Goal: Use online tool/utility

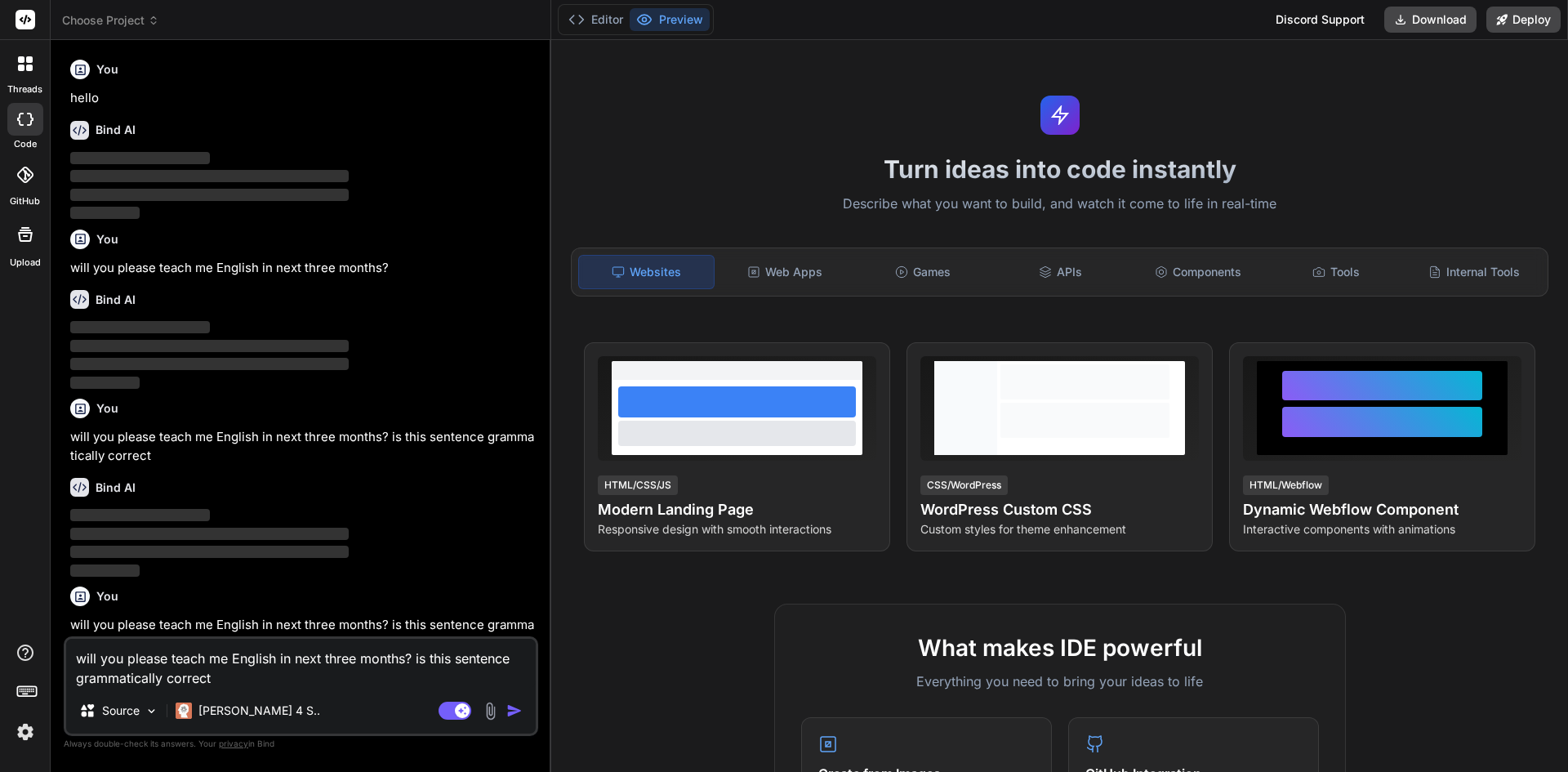
scroll to position [132, 0]
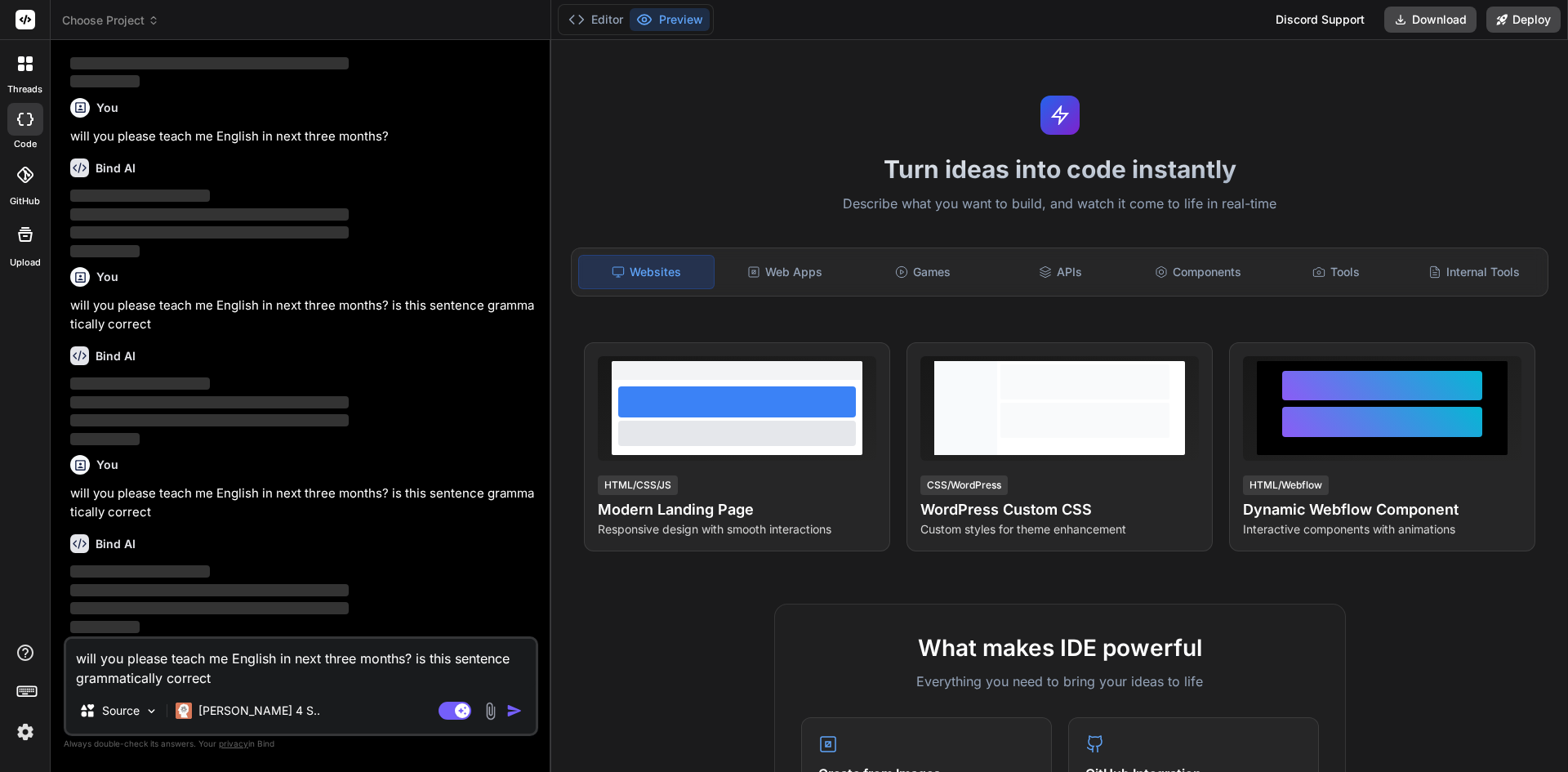
click at [505, 707] on div "Agent Mode. When this toggle is activated, AI automatically makes decisions, re…" at bounding box center [482, 711] width 94 height 20
click at [517, 714] on img "button" at bounding box center [514, 711] width 16 height 16
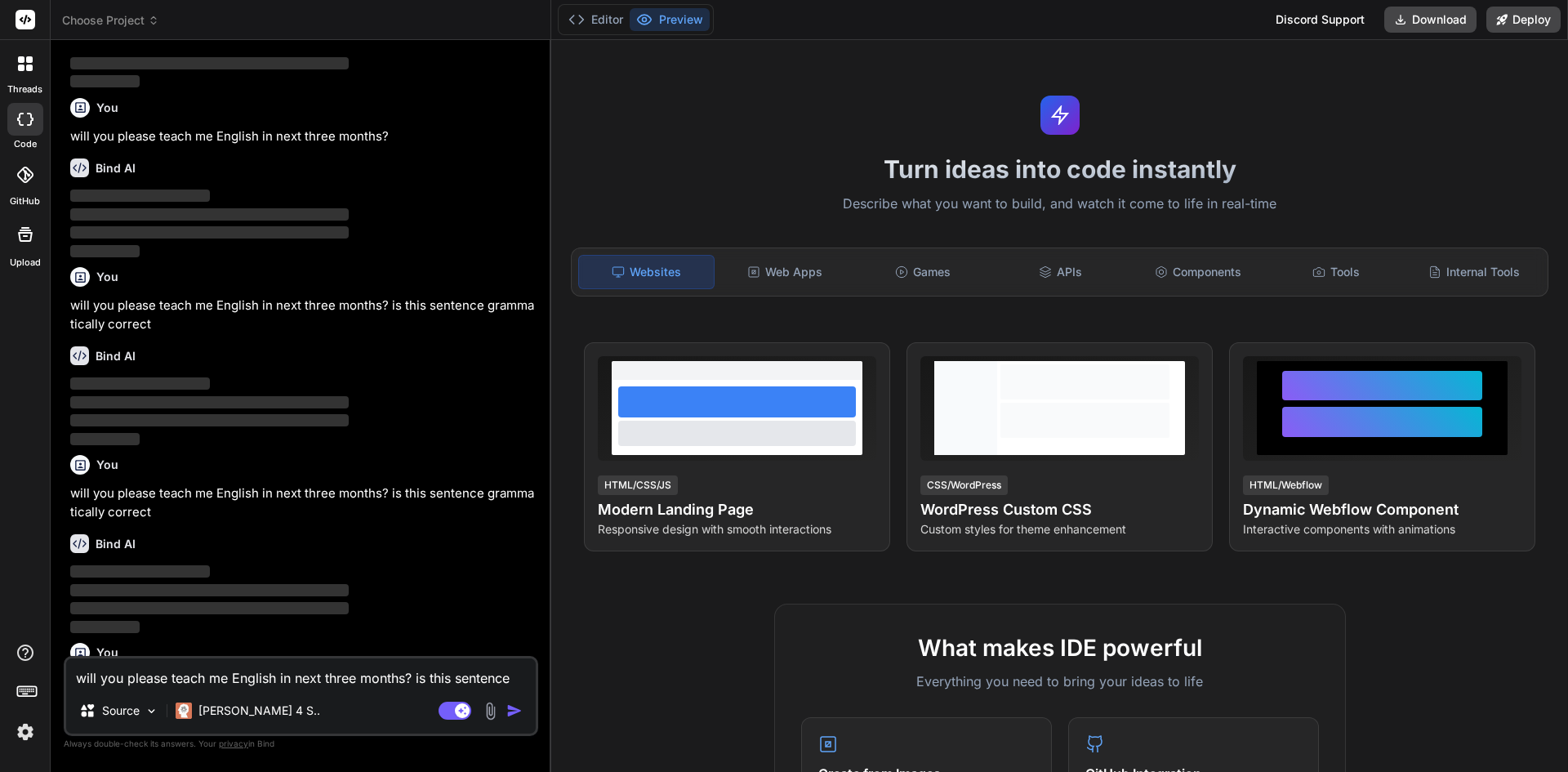
scroll to position [299, 0]
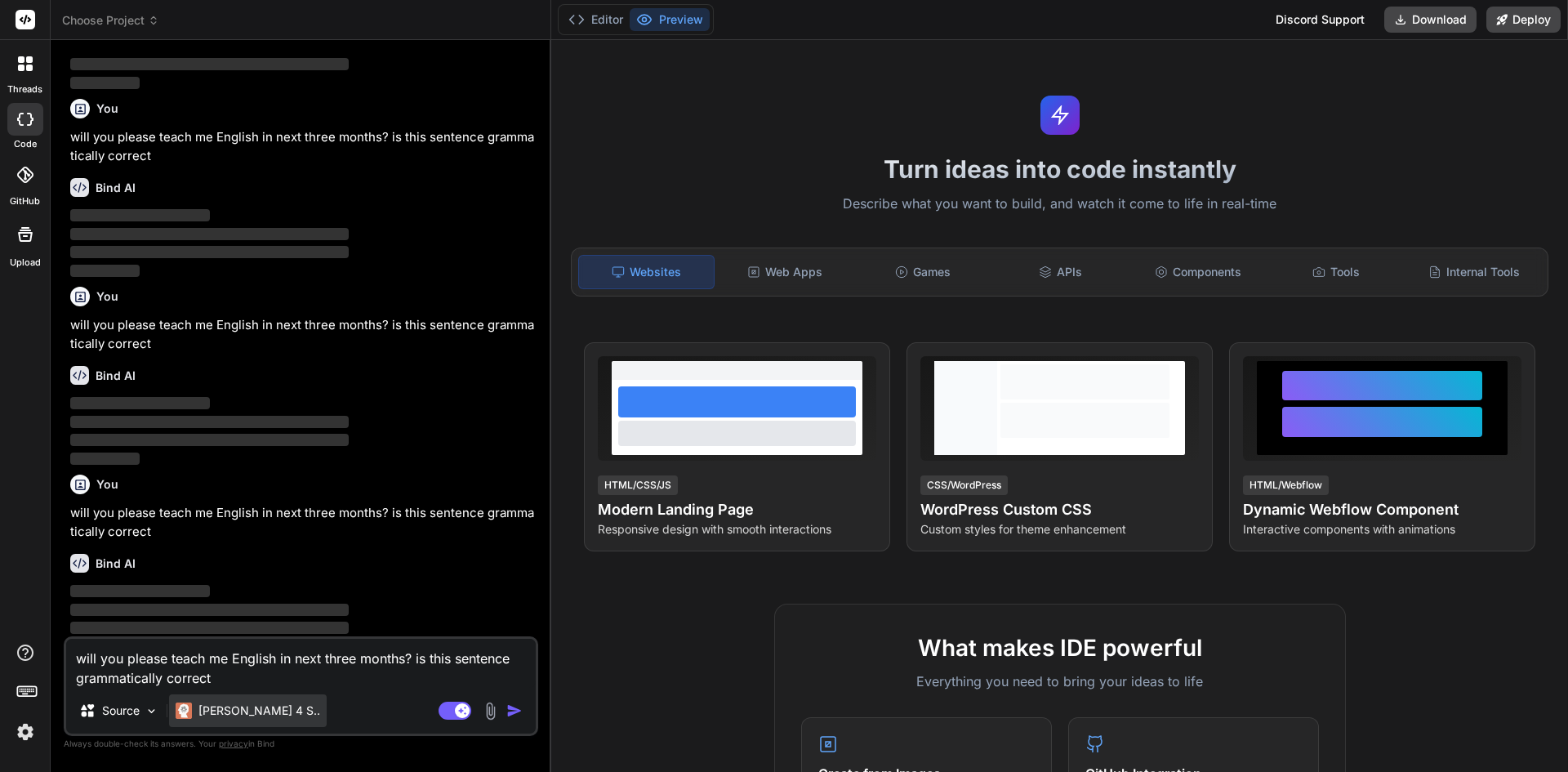
click at [210, 713] on p "[PERSON_NAME] 4 S.." at bounding box center [259, 711] width 122 height 16
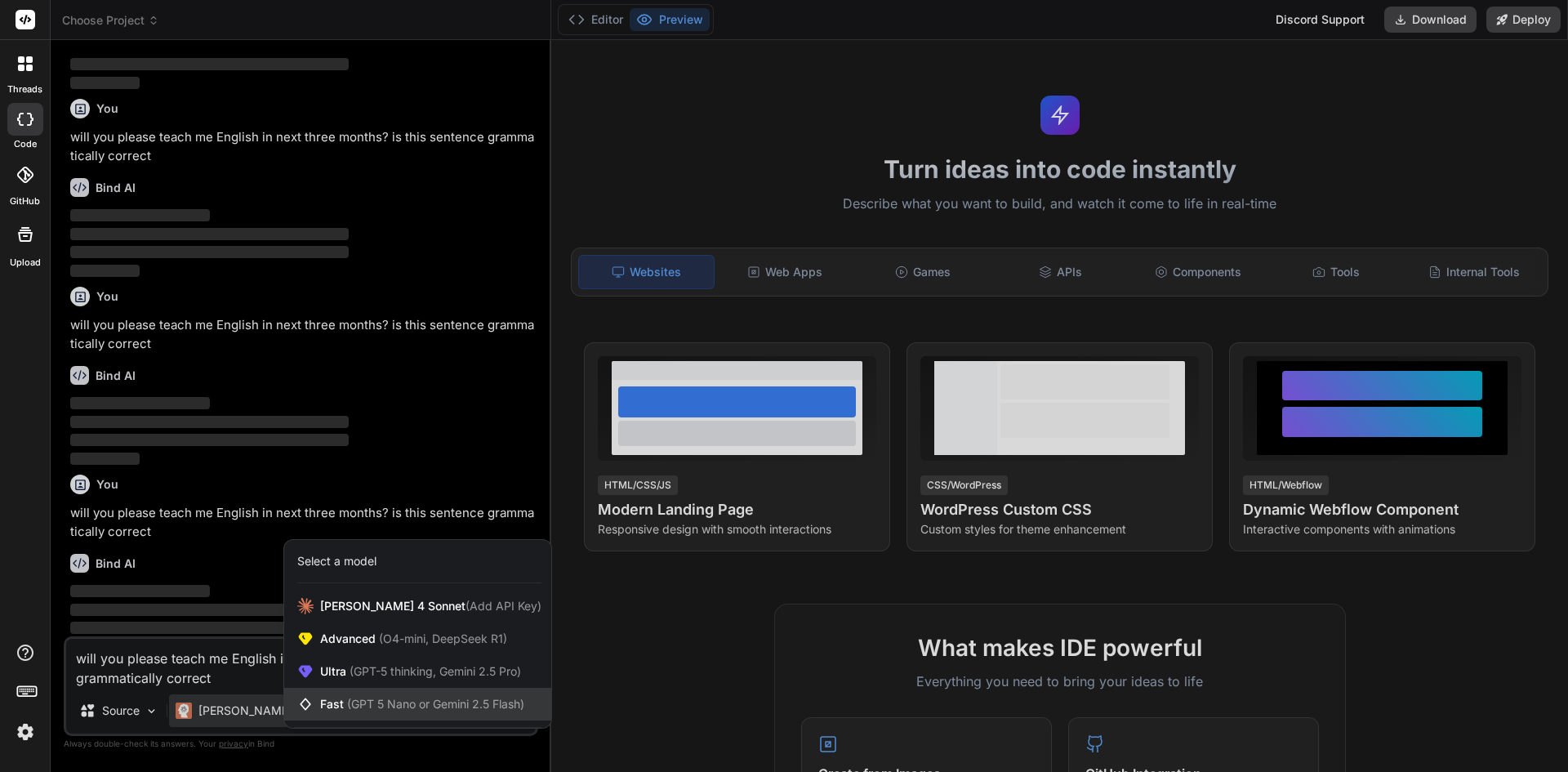
click at [373, 700] on span "(GPT 5 Nano or Gemini 2.5 Flash)" at bounding box center [435, 704] width 177 height 14
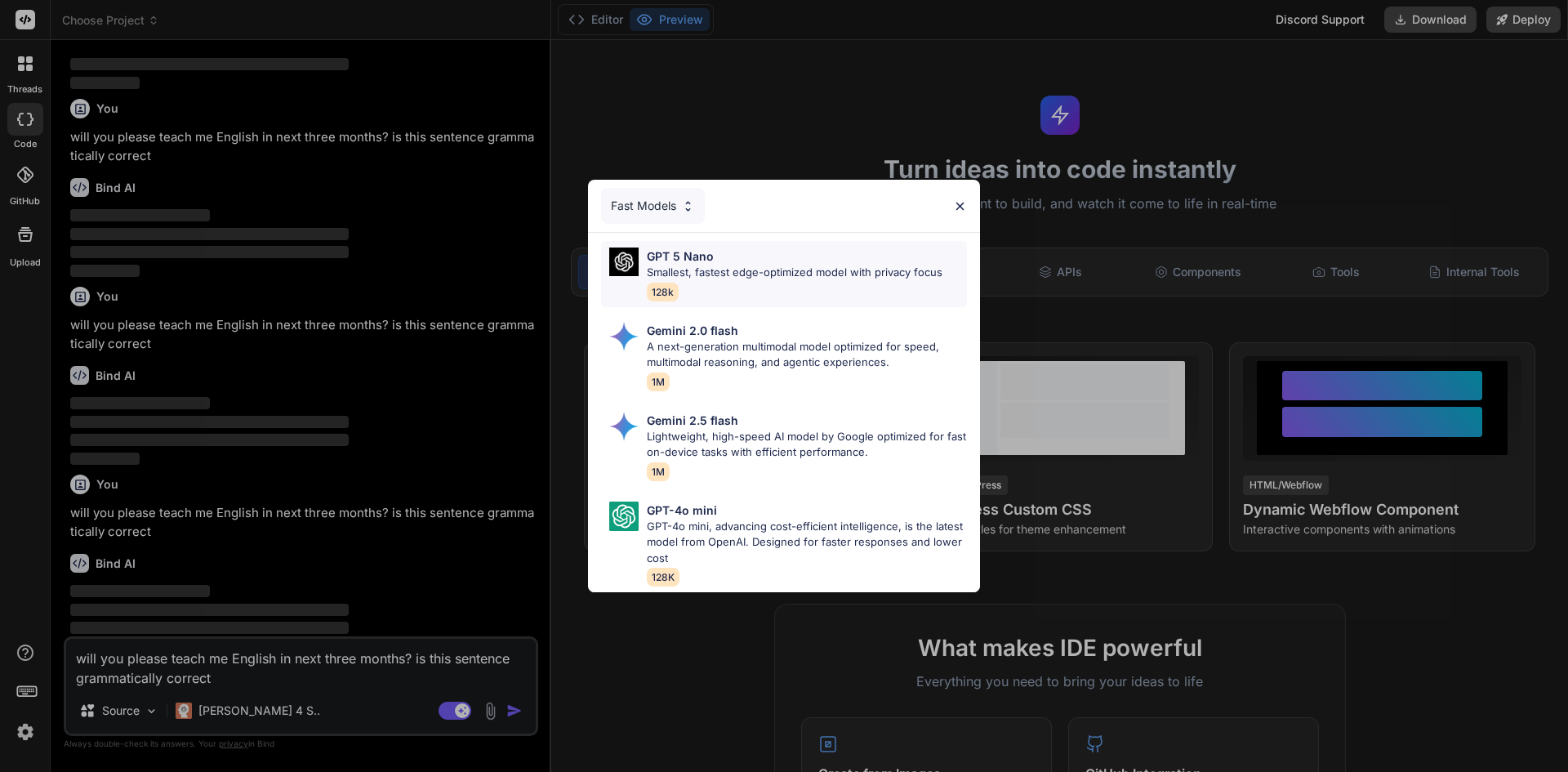
click at [688, 248] on p "GPT 5 Nano" at bounding box center [681, 256] width 67 height 17
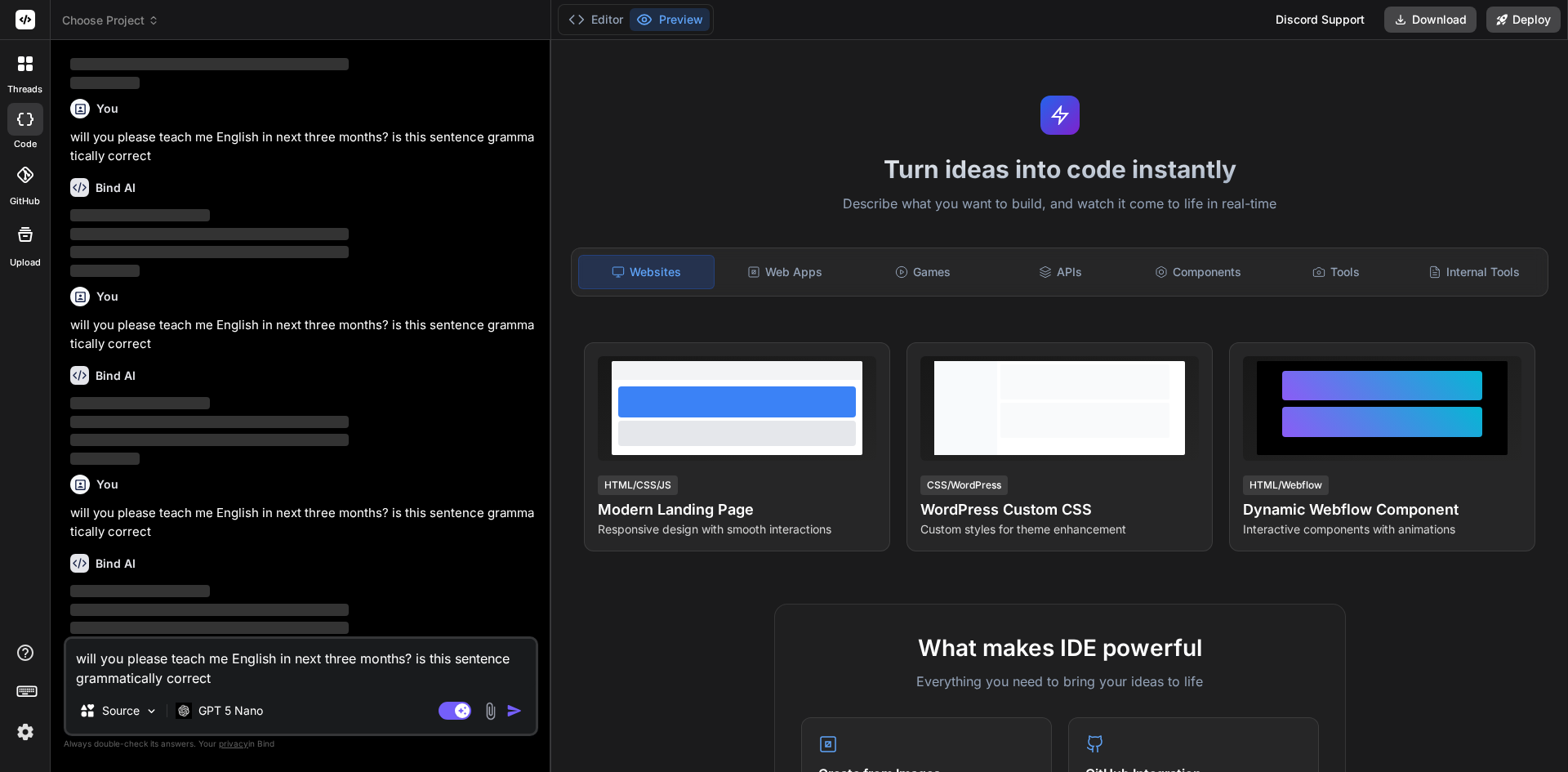
click at [512, 698] on div "Source GPT 5 Nano" at bounding box center [301, 714] width 470 height 40
click at [511, 713] on img "button" at bounding box center [514, 711] width 16 height 16
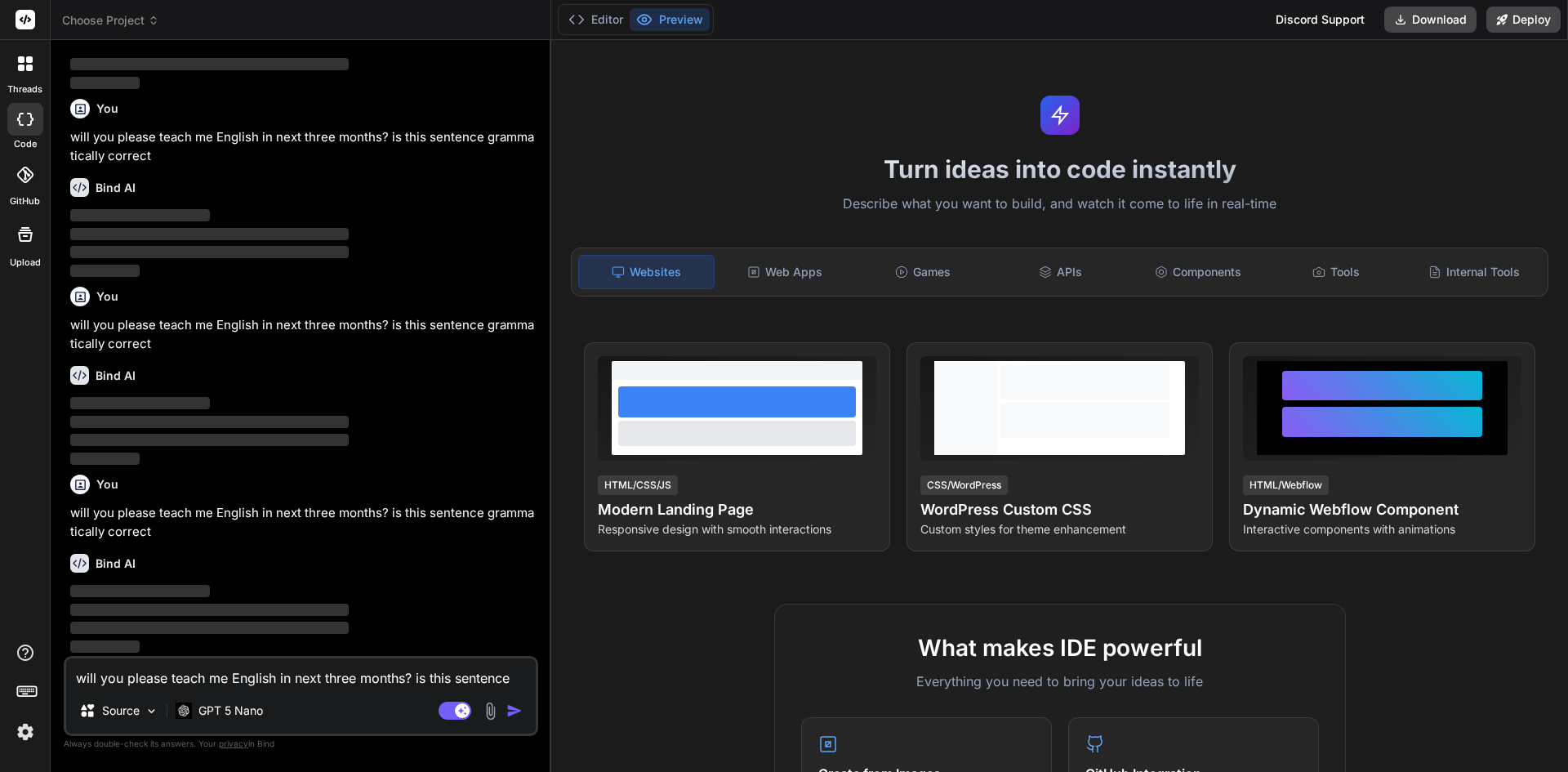
scroll to position [488, 0]
type textarea "x"
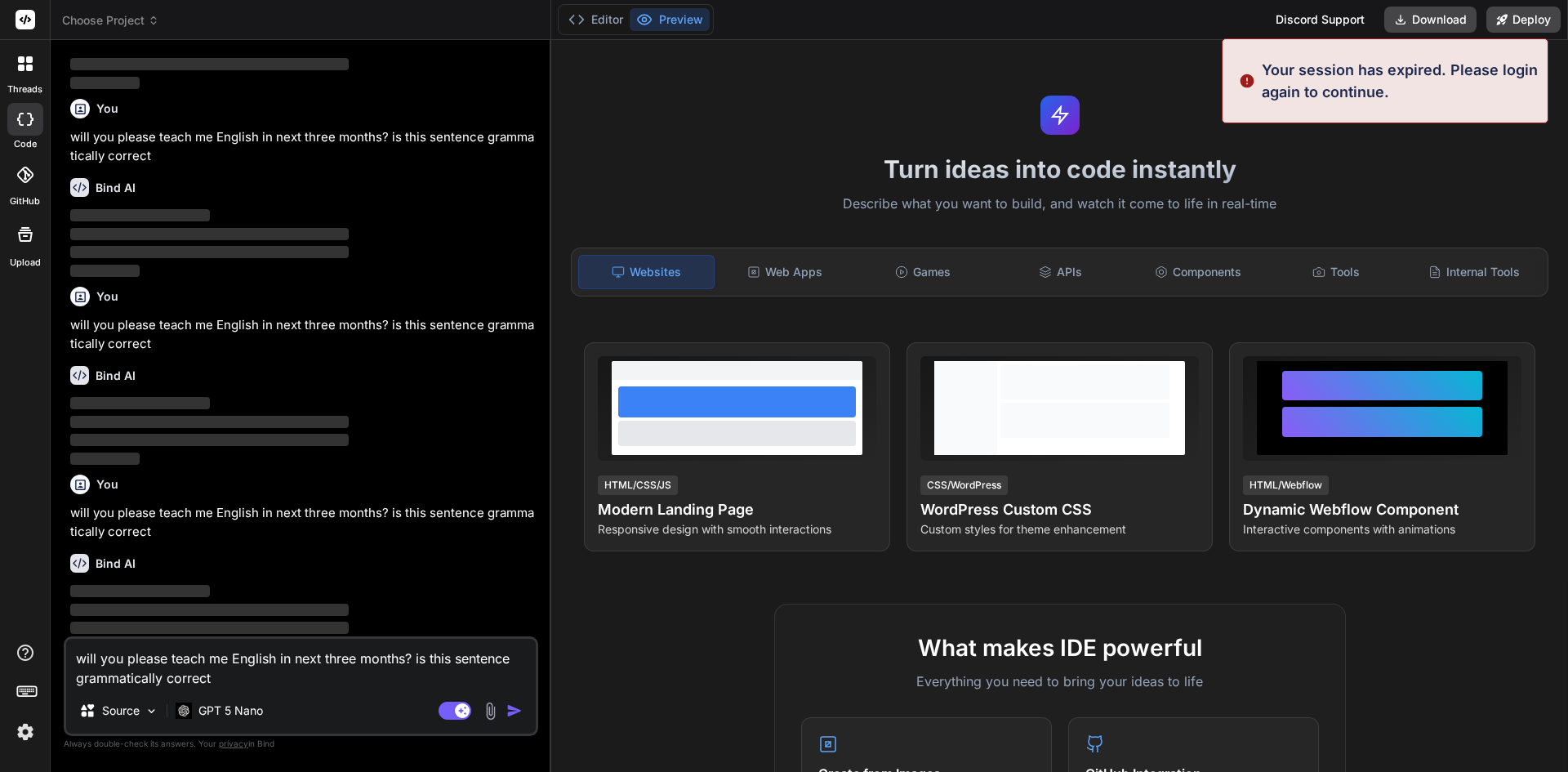
click at [27, 738] on img at bounding box center [26, 731] width 28 height 28
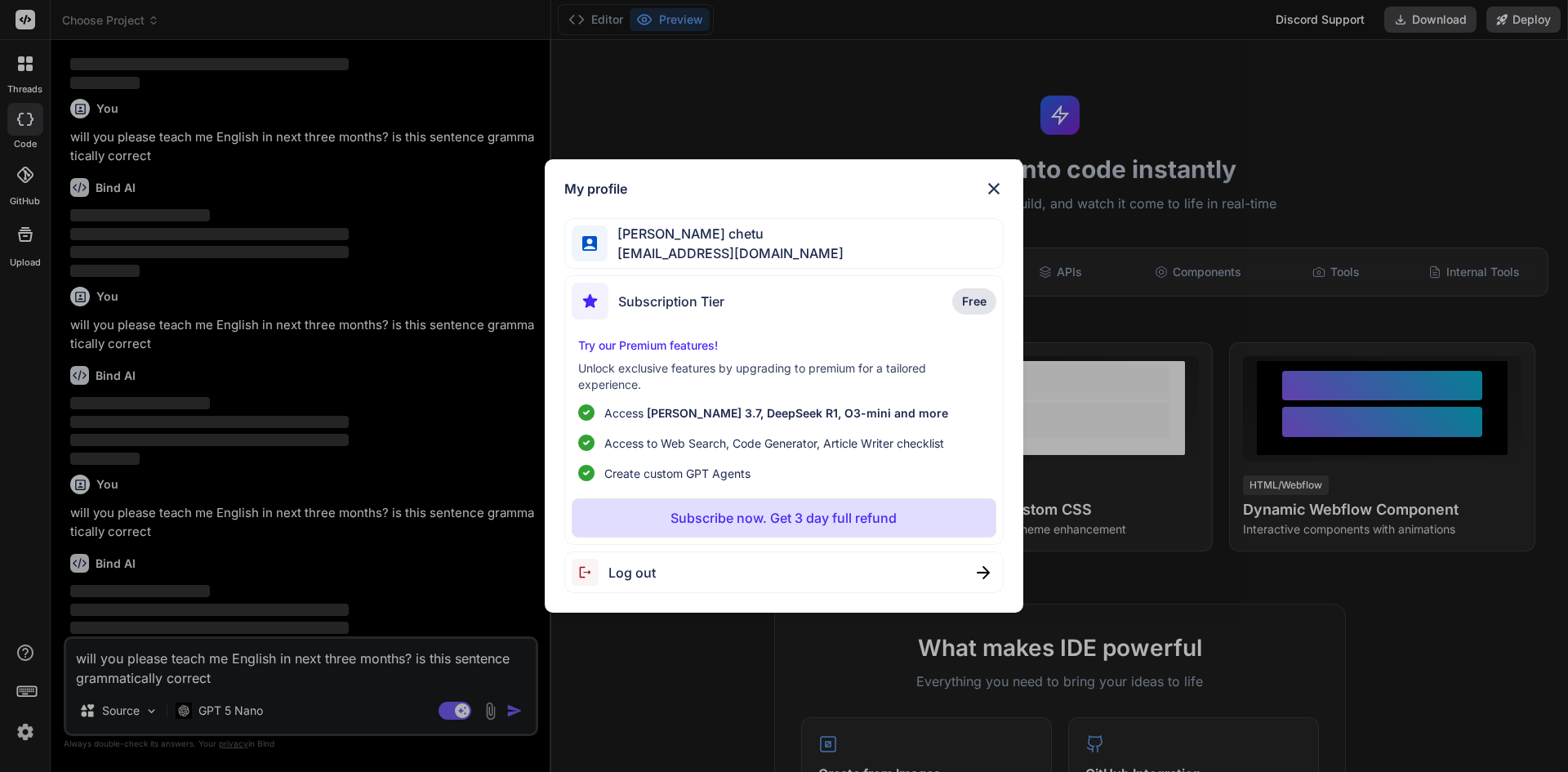
click at [634, 571] on span "Log out" at bounding box center [632, 573] width 48 height 20
